Goal: Task Accomplishment & Management: Manage account settings

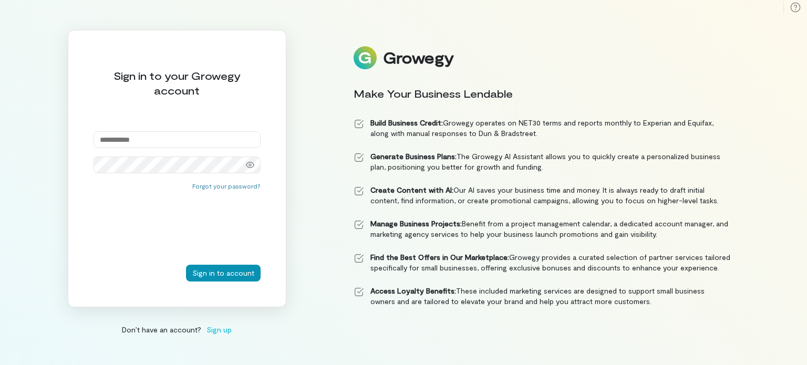
type input "**********"
click at [221, 270] on button "Sign in to account" at bounding box center [223, 273] width 75 height 17
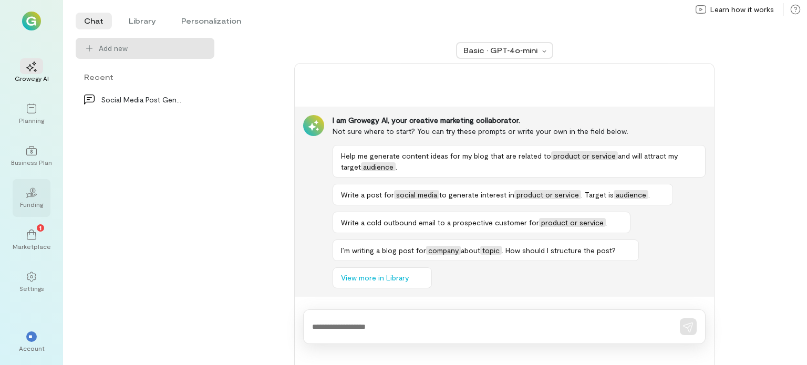
click at [34, 193] on icon "02" at bounding box center [31, 193] width 11 height 11
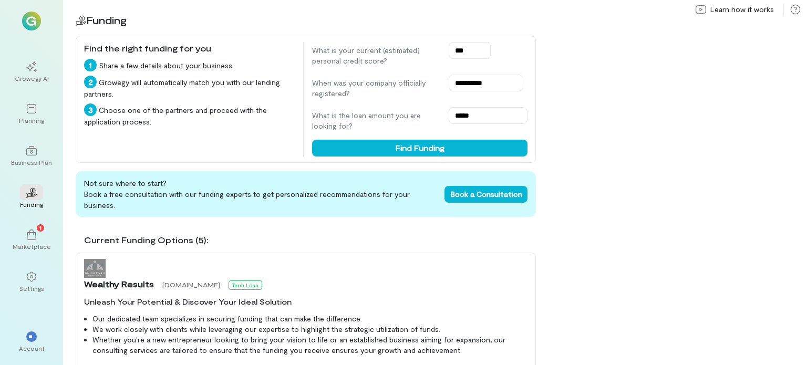
click at [801, 76] on div "**********" at bounding box center [435, 182] width 744 height 365
click at [570, 332] on div "**********" at bounding box center [435, 182] width 744 height 365
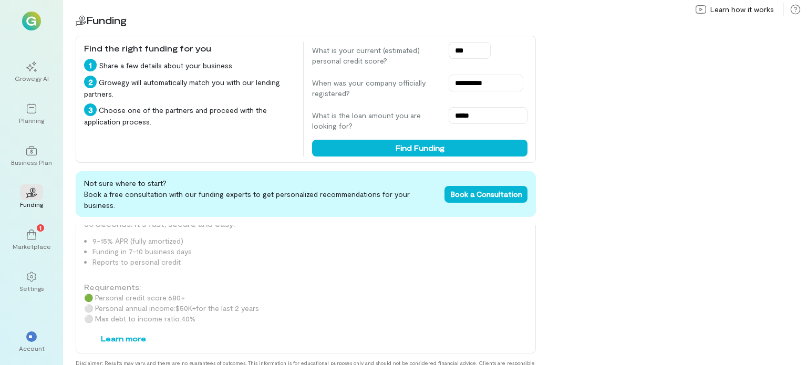
scroll to position [1193, 0]
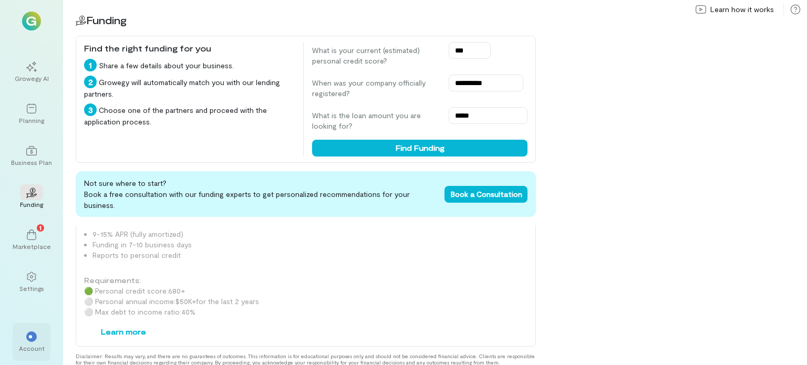
click at [35, 335] on div "**" at bounding box center [31, 337] width 11 height 11
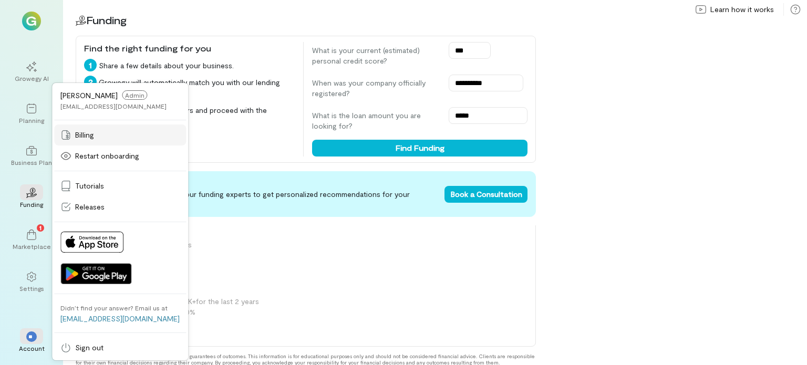
click at [97, 138] on div "Billing" at bounding box center [119, 135] width 119 height 11
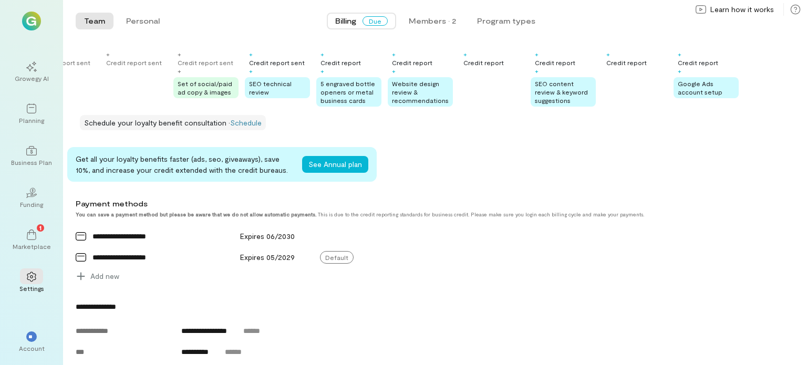
scroll to position [250, 0]
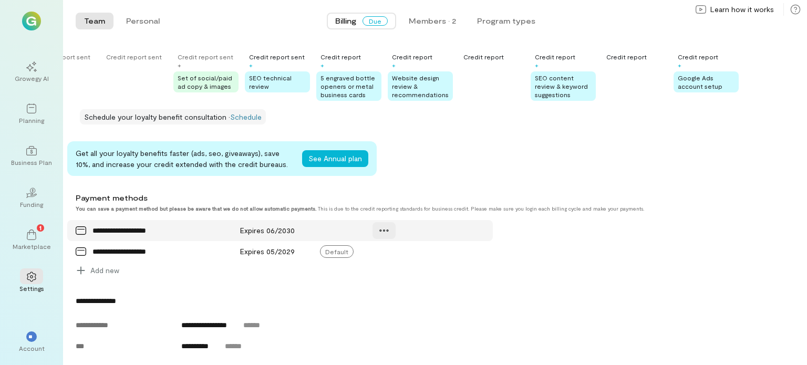
click at [387, 236] on icon at bounding box center [384, 231] width 11 height 11
click at [408, 259] on span "Manage" at bounding box center [409, 253] width 26 height 11
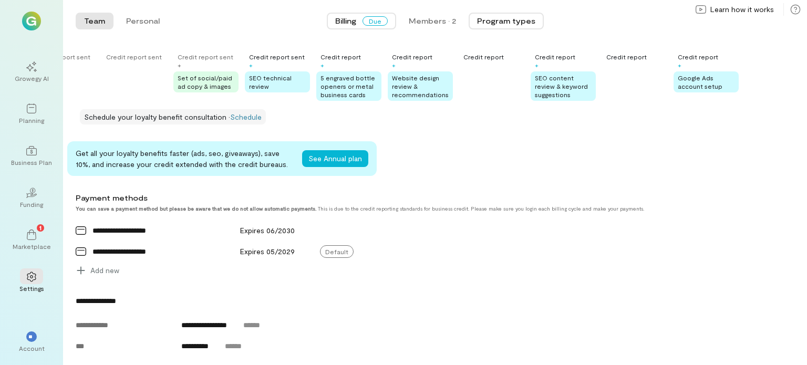
click at [513, 22] on button "Program types" at bounding box center [506, 21] width 75 height 17
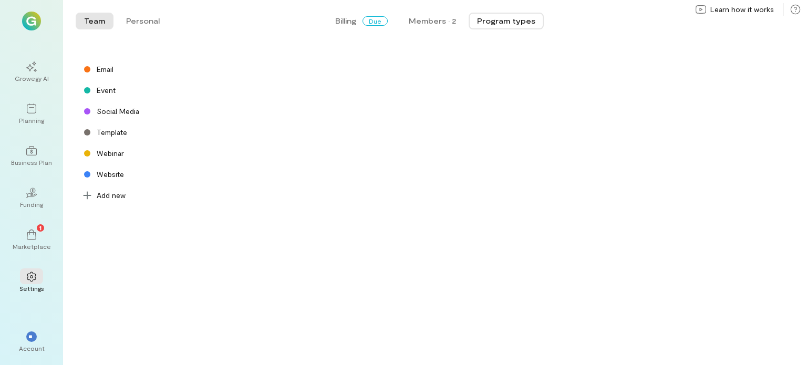
scroll to position [0, 0]
click at [32, 338] on span "**" at bounding box center [31, 337] width 6 height 6
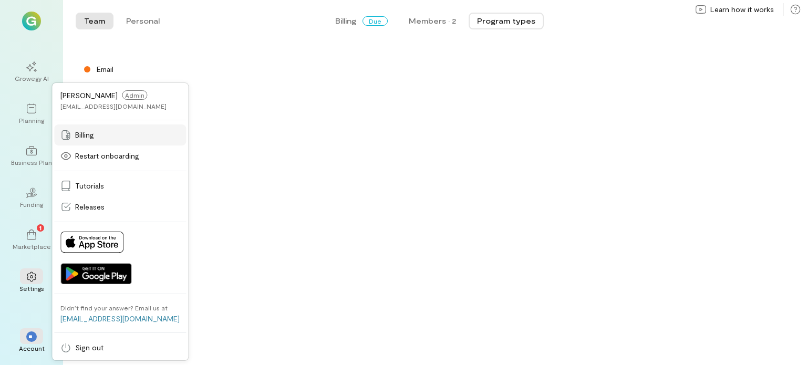
click at [93, 131] on span "Billing" at bounding box center [84, 135] width 19 height 11
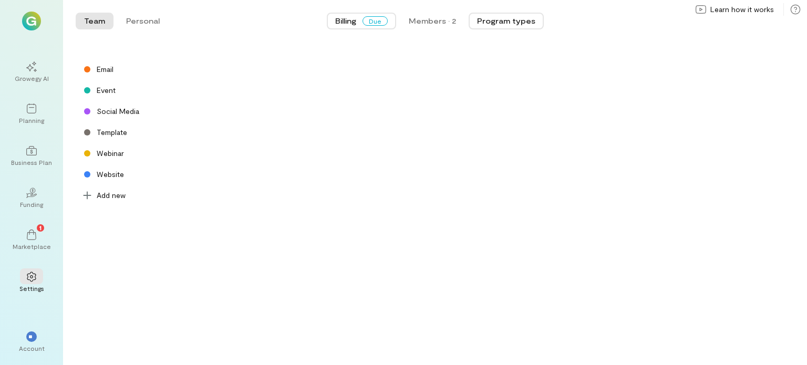
click at [371, 25] on span "Due" at bounding box center [375, 20] width 25 height 9
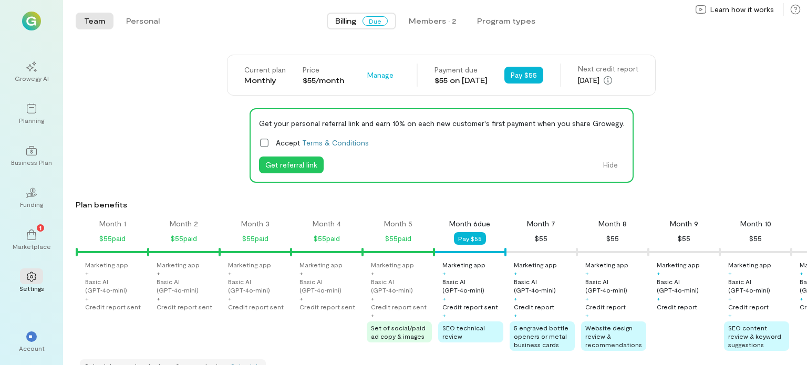
scroll to position [0, 201]
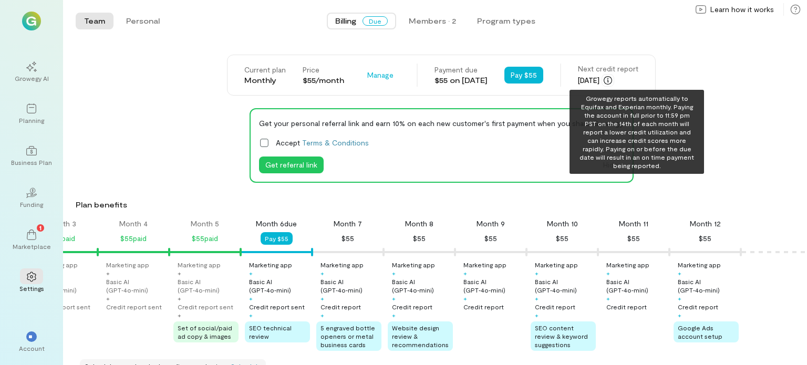
click at [612, 83] on icon "button" at bounding box center [608, 80] width 8 height 8
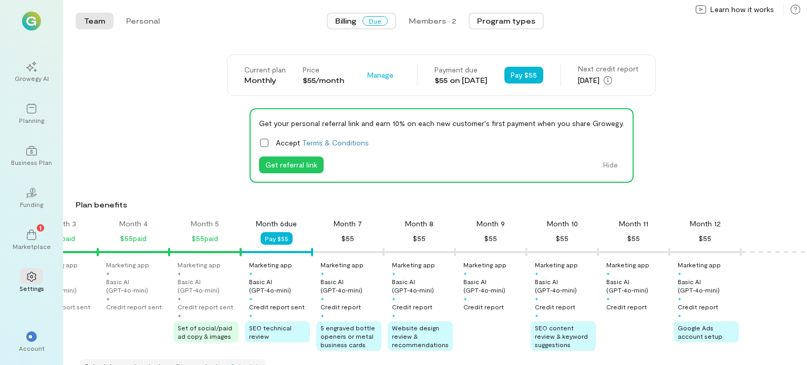
click at [511, 21] on button "Program types" at bounding box center [506, 21] width 75 height 17
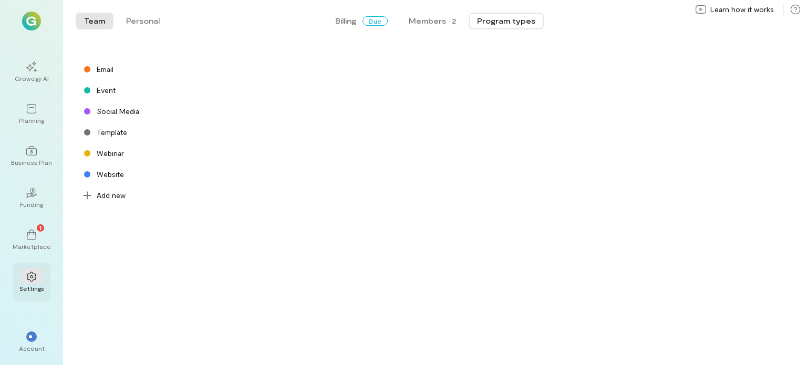
click at [28, 277] on icon at bounding box center [31, 277] width 11 height 11
click at [148, 23] on button "Personal" at bounding box center [143, 21] width 50 height 17
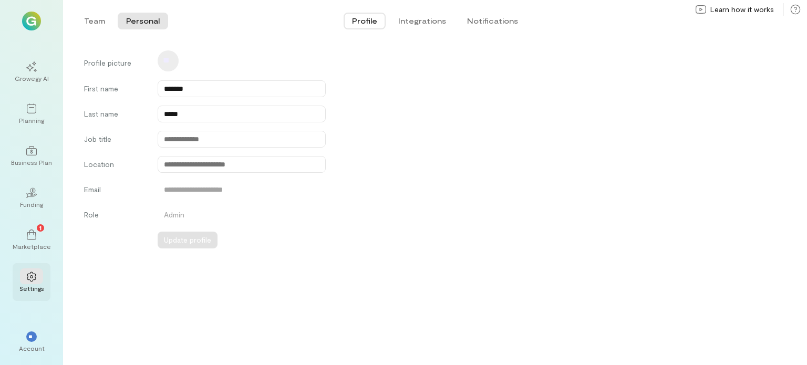
click at [33, 278] on icon at bounding box center [31, 277] width 11 height 11
click at [36, 339] on div "**" at bounding box center [31, 337] width 11 height 11
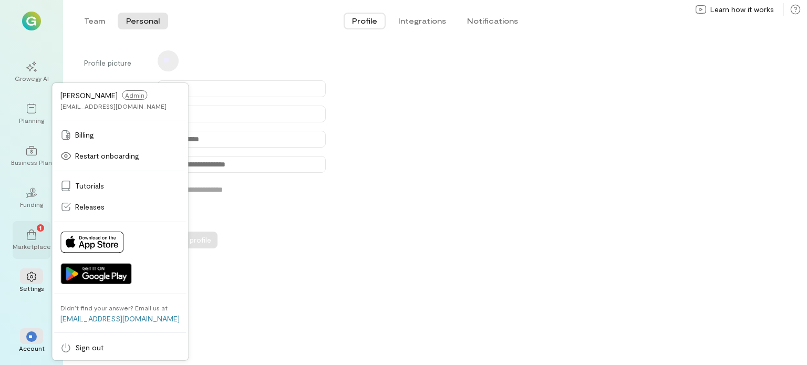
click at [32, 238] on icon at bounding box center [31, 235] width 11 height 11
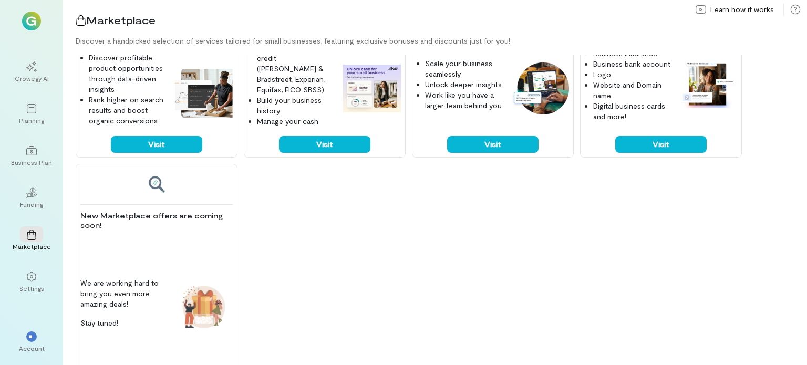
scroll to position [561, 0]
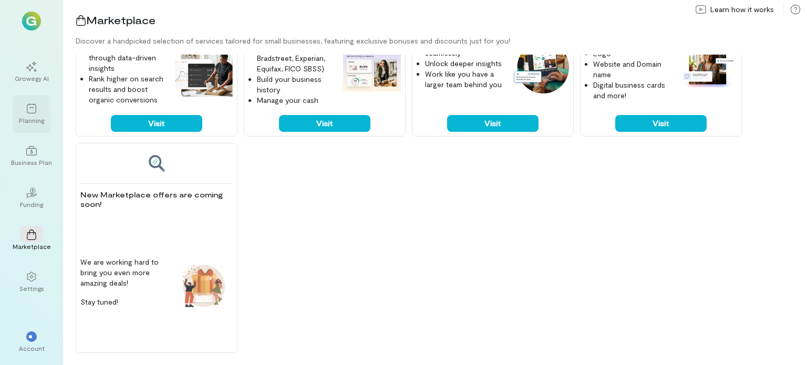
click at [32, 116] on div "Planning" at bounding box center [31, 120] width 25 height 8
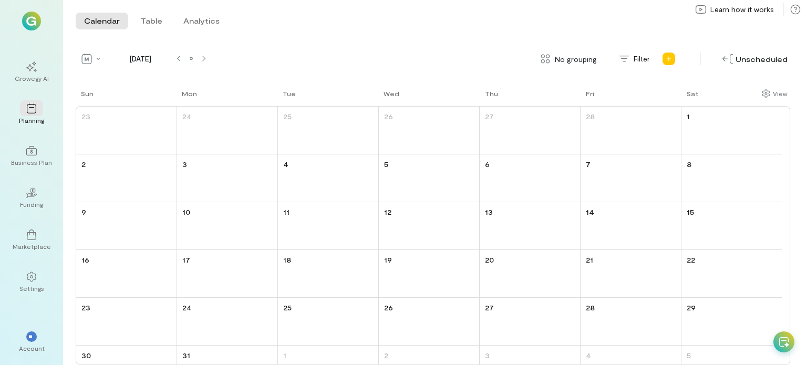
scroll to position [27, 0]
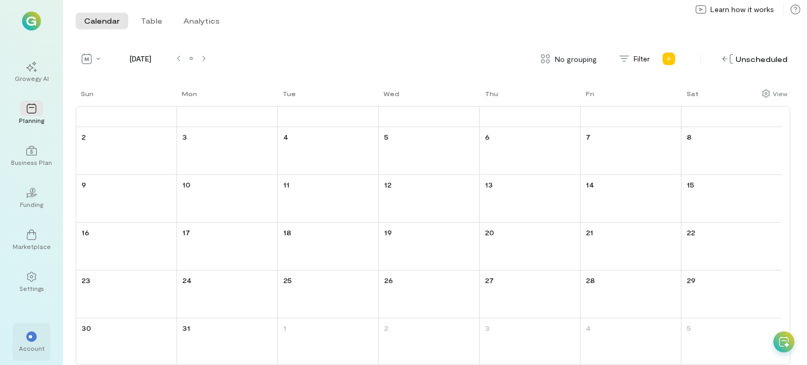
click at [32, 339] on span "**" at bounding box center [31, 337] width 6 height 6
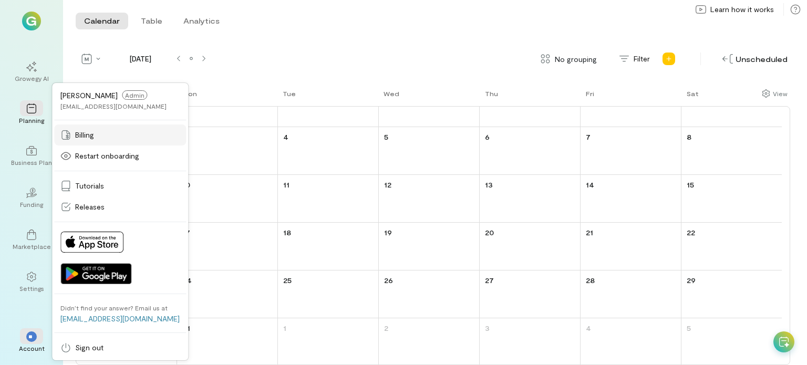
click at [88, 139] on span "Billing" at bounding box center [84, 135] width 19 height 11
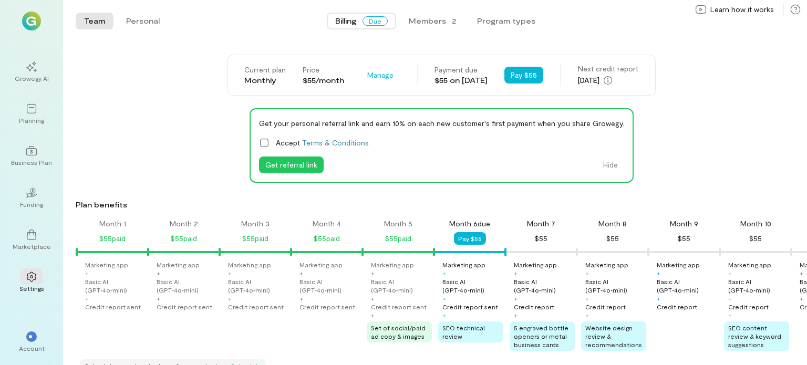
scroll to position [0, 201]
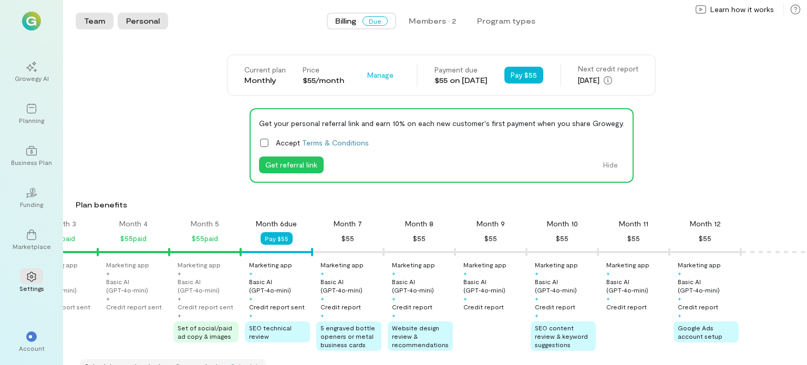
click at [137, 27] on button "Personal" at bounding box center [143, 21] width 50 height 17
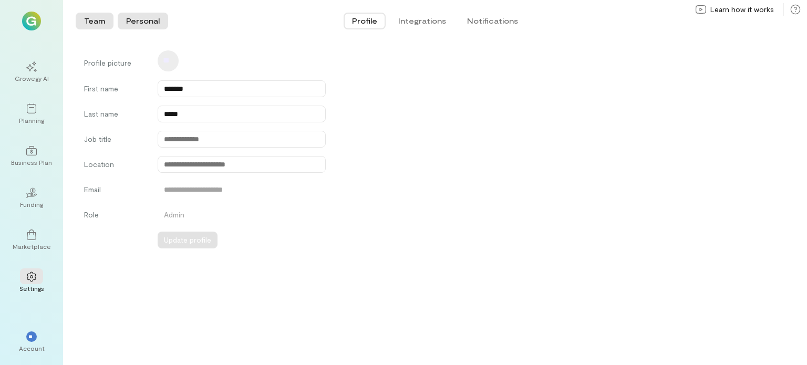
click at [97, 21] on button "Team" at bounding box center [95, 21] width 38 height 17
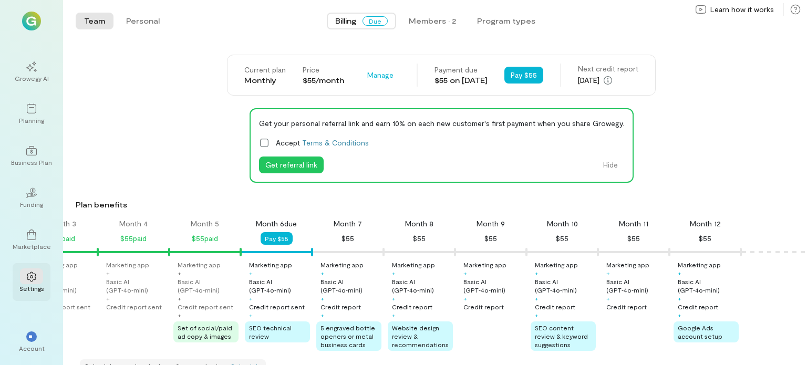
click at [42, 284] on div "Settings" at bounding box center [31, 288] width 25 height 8
click at [506, 22] on button "Program types" at bounding box center [506, 21] width 75 height 17
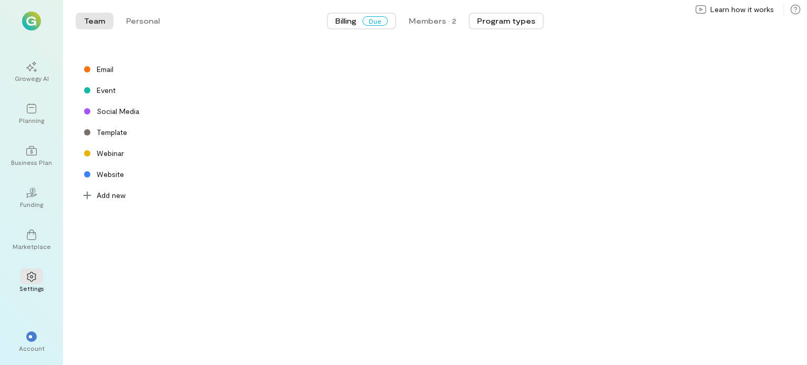
click at [376, 20] on span "Due" at bounding box center [375, 20] width 25 height 9
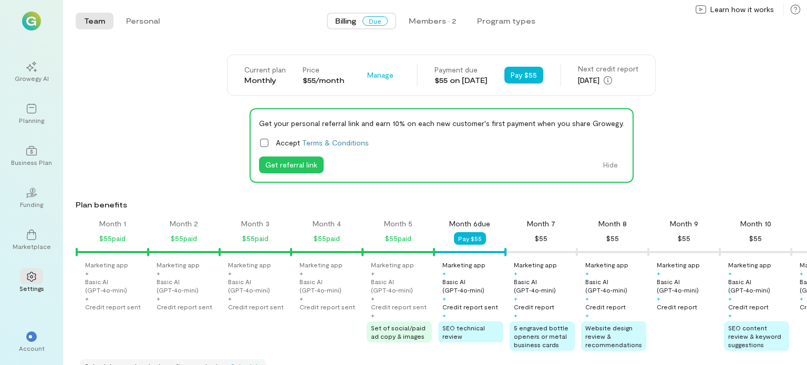
scroll to position [0, 201]
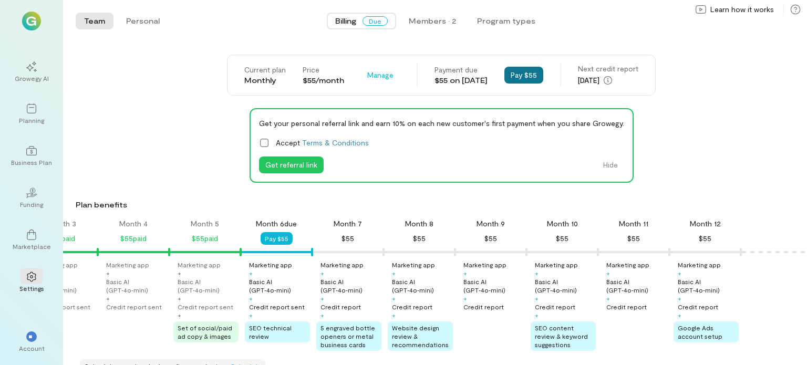
click at [521, 73] on button "Pay $55" at bounding box center [524, 75] width 39 height 17
click at [601, 164] on button "Hide" at bounding box center [610, 165] width 27 height 17
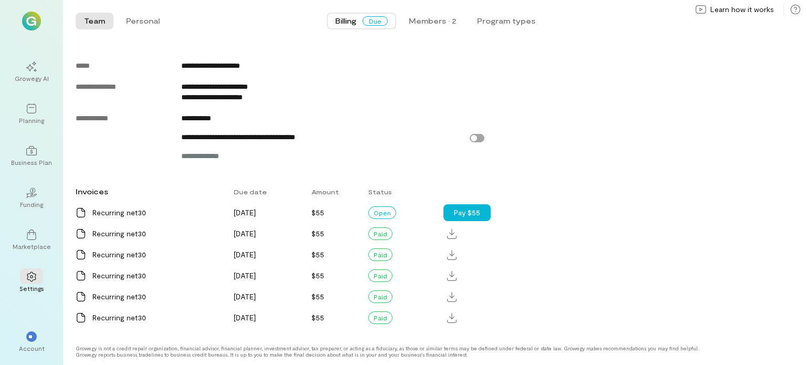
scroll to position [503, 0]
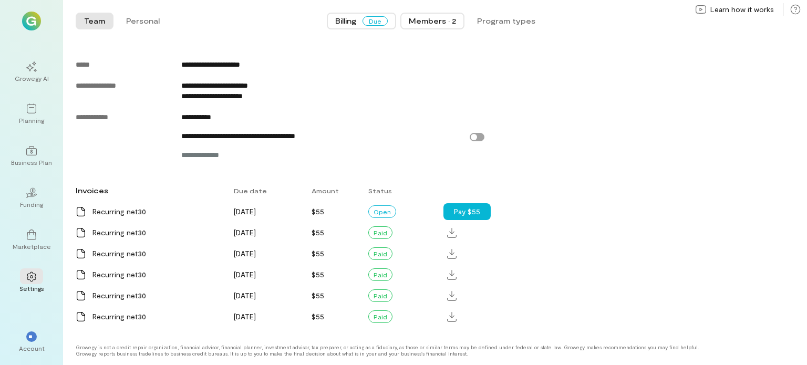
click at [426, 24] on div "Members · 2" at bounding box center [432, 21] width 47 height 11
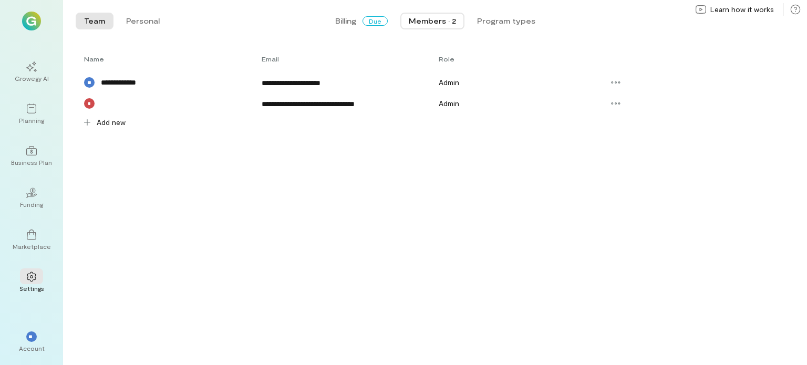
scroll to position [0, 0]
